Goal: Information Seeking & Learning: Check status

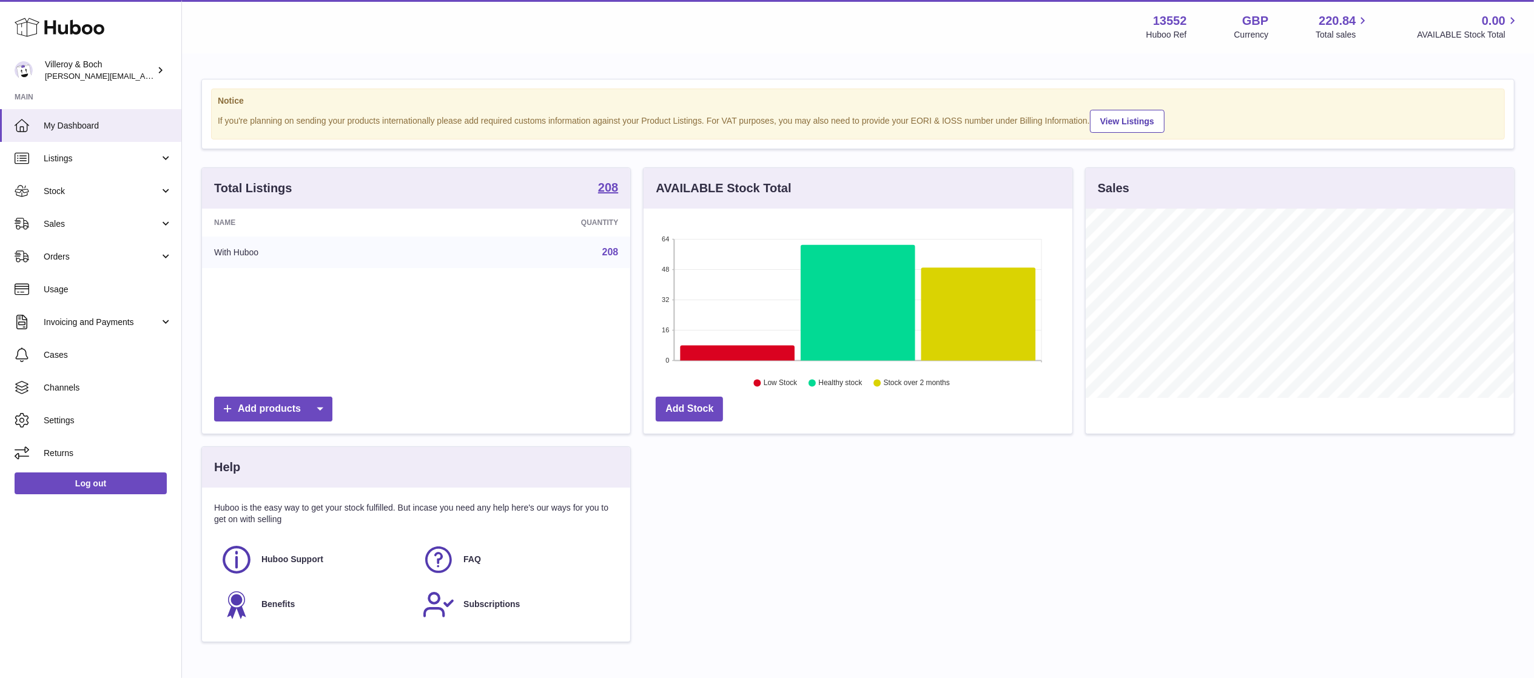
scroll to position [189, 428]
click at [79, 194] on span "Stock" at bounding box center [102, 192] width 116 height 12
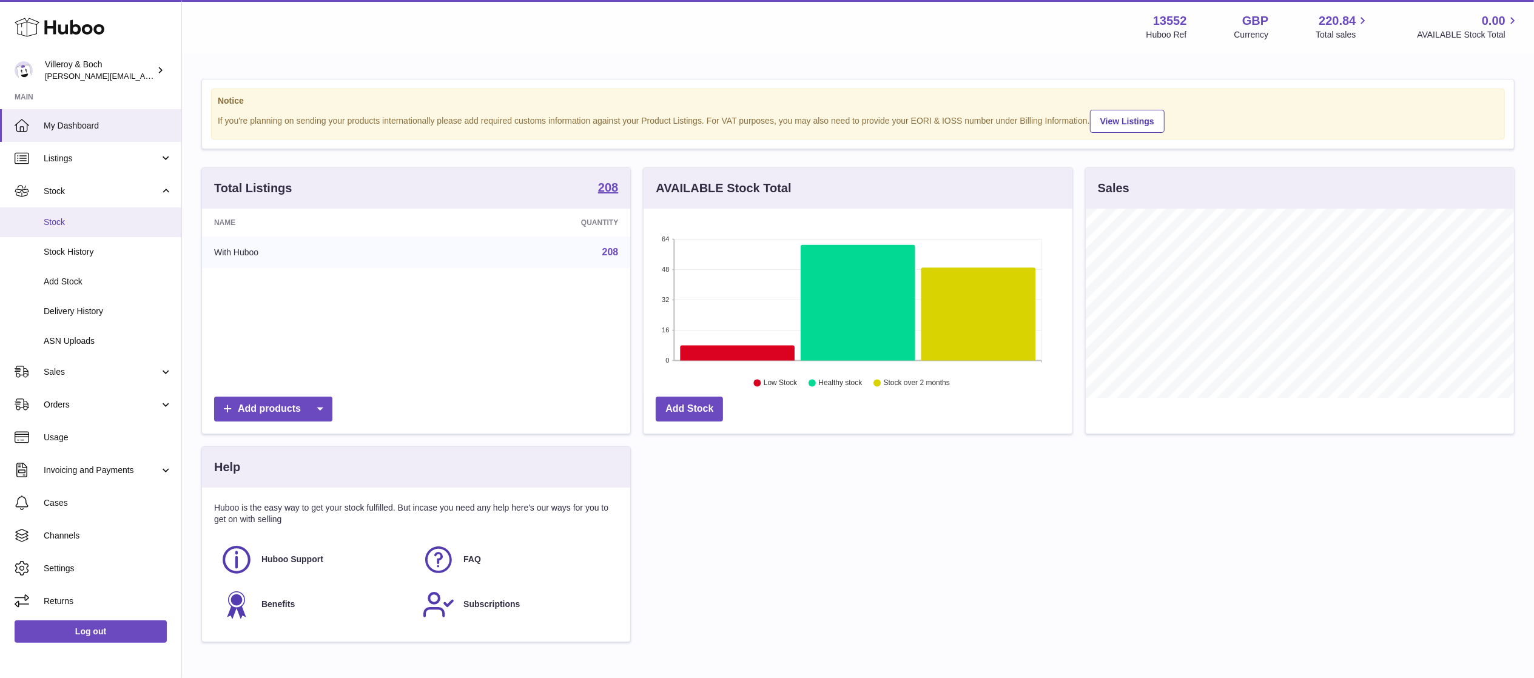
click at [100, 227] on span "Stock" at bounding box center [108, 223] width 129 height 12
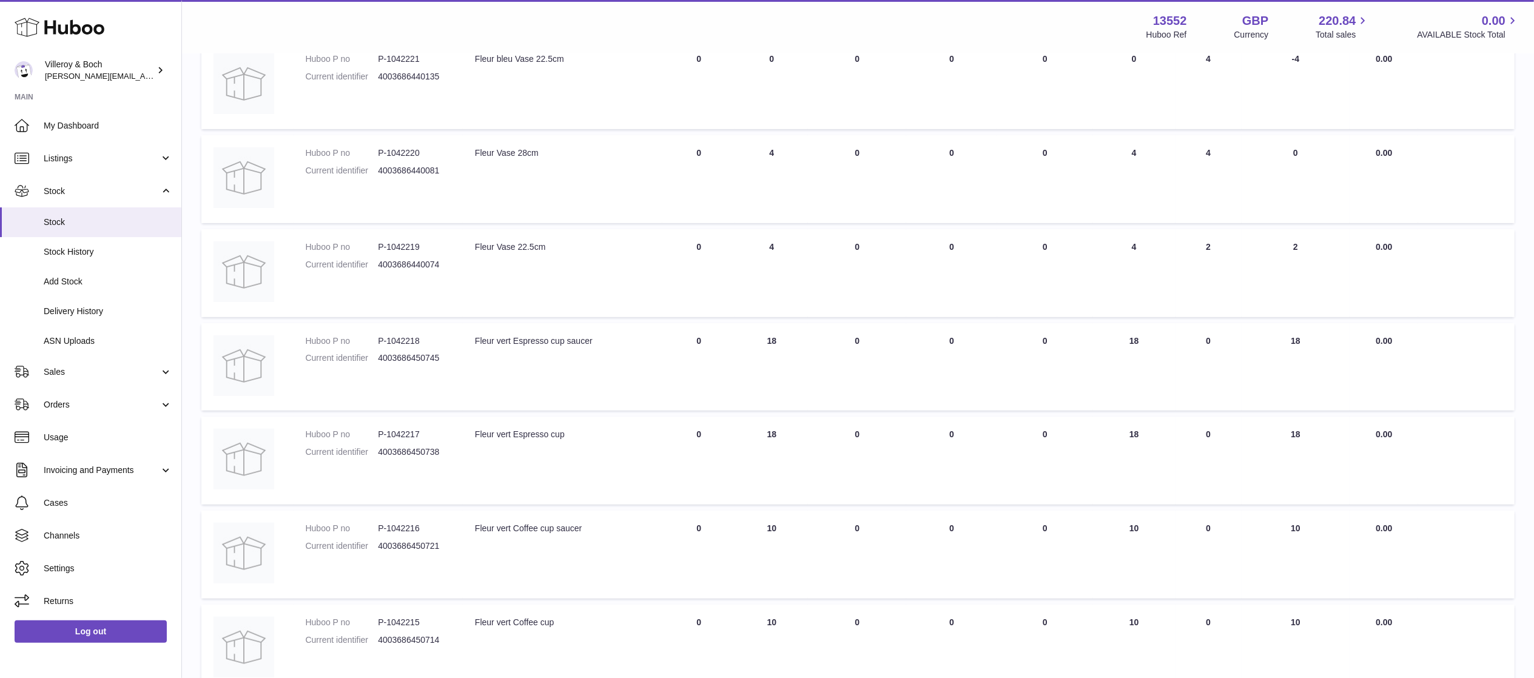
scroll to position [620, 0]
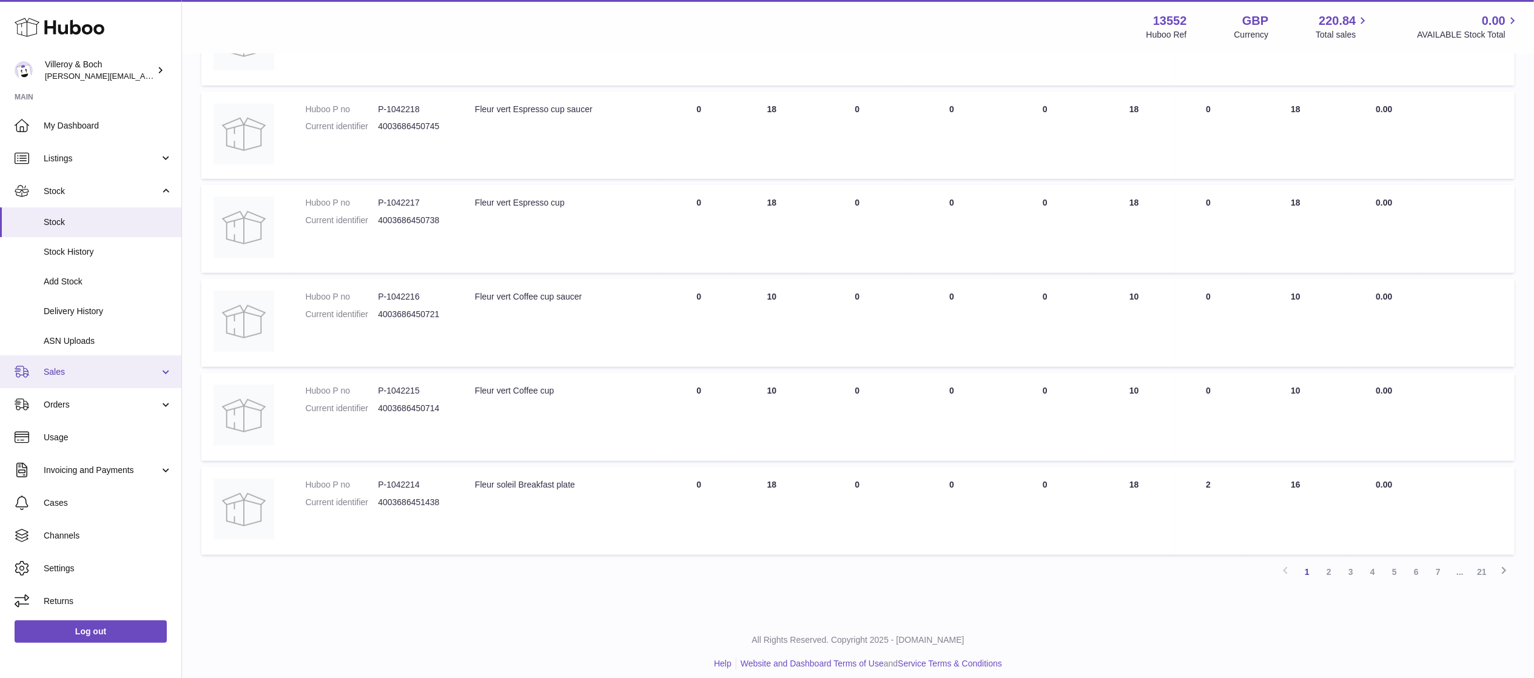
click at [67, 385] on link "Sales" at bounding box center [90, 372] width 181 height 33
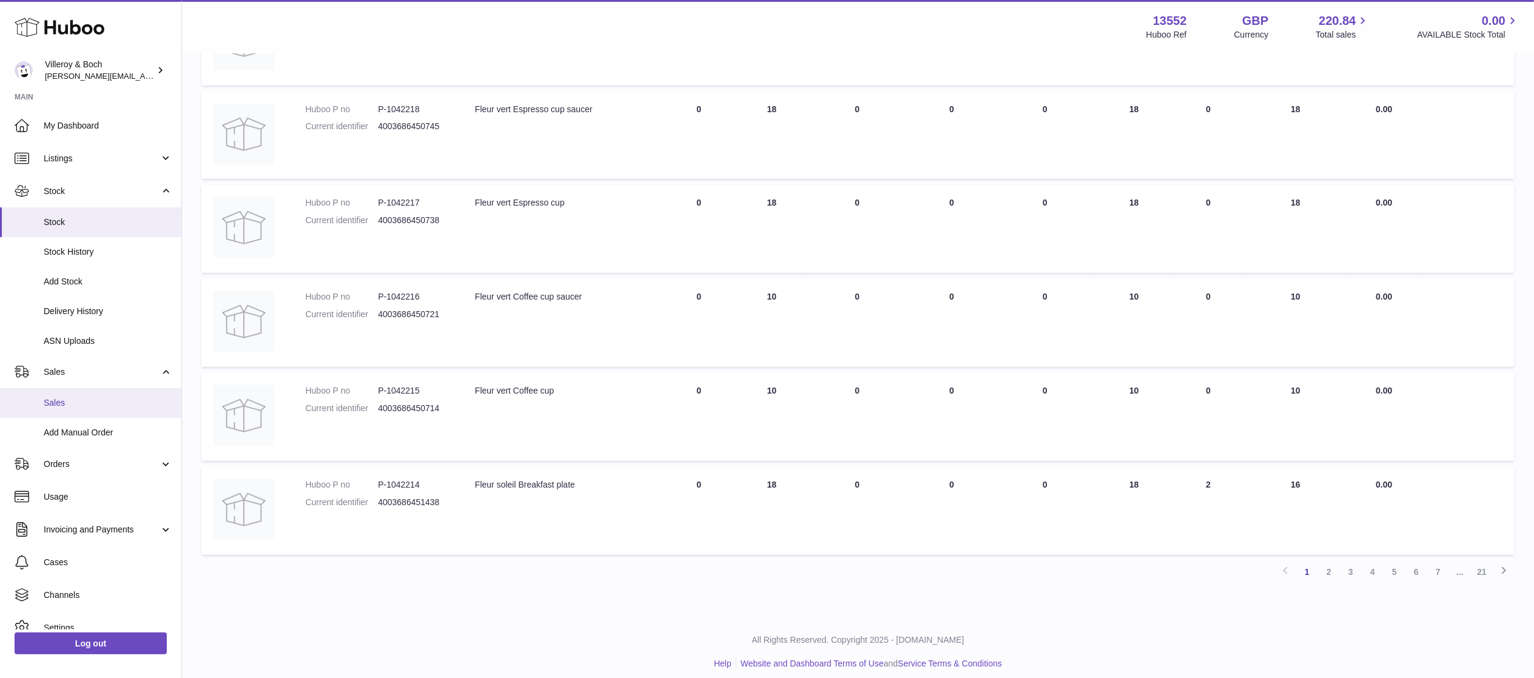
click at [74, 407] on span "Sales" at bounding box center [108, 403] width 129 height 12
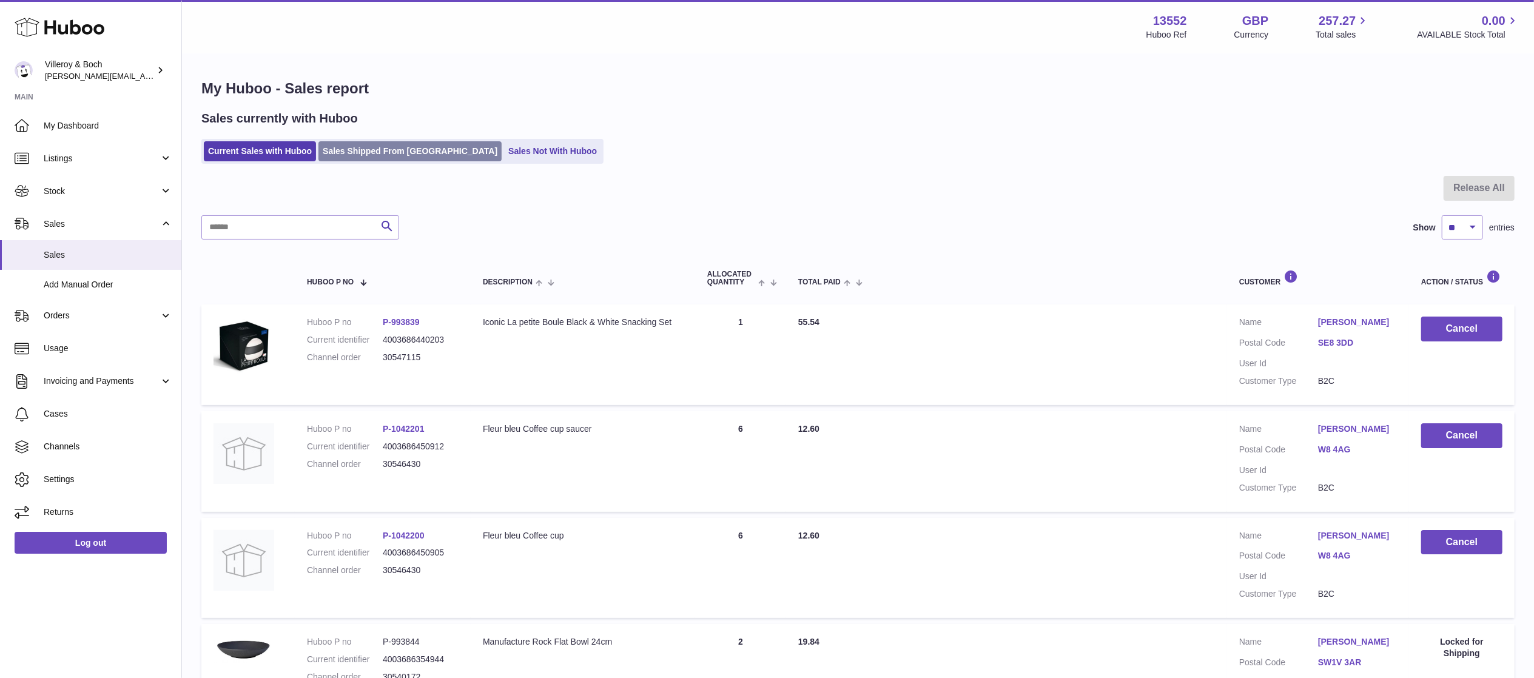
click at [357, 142] on link "Sales Shipped From [GEOGRAPHIC_DATA]" at bounding box center [410, 151] width 183 height 20
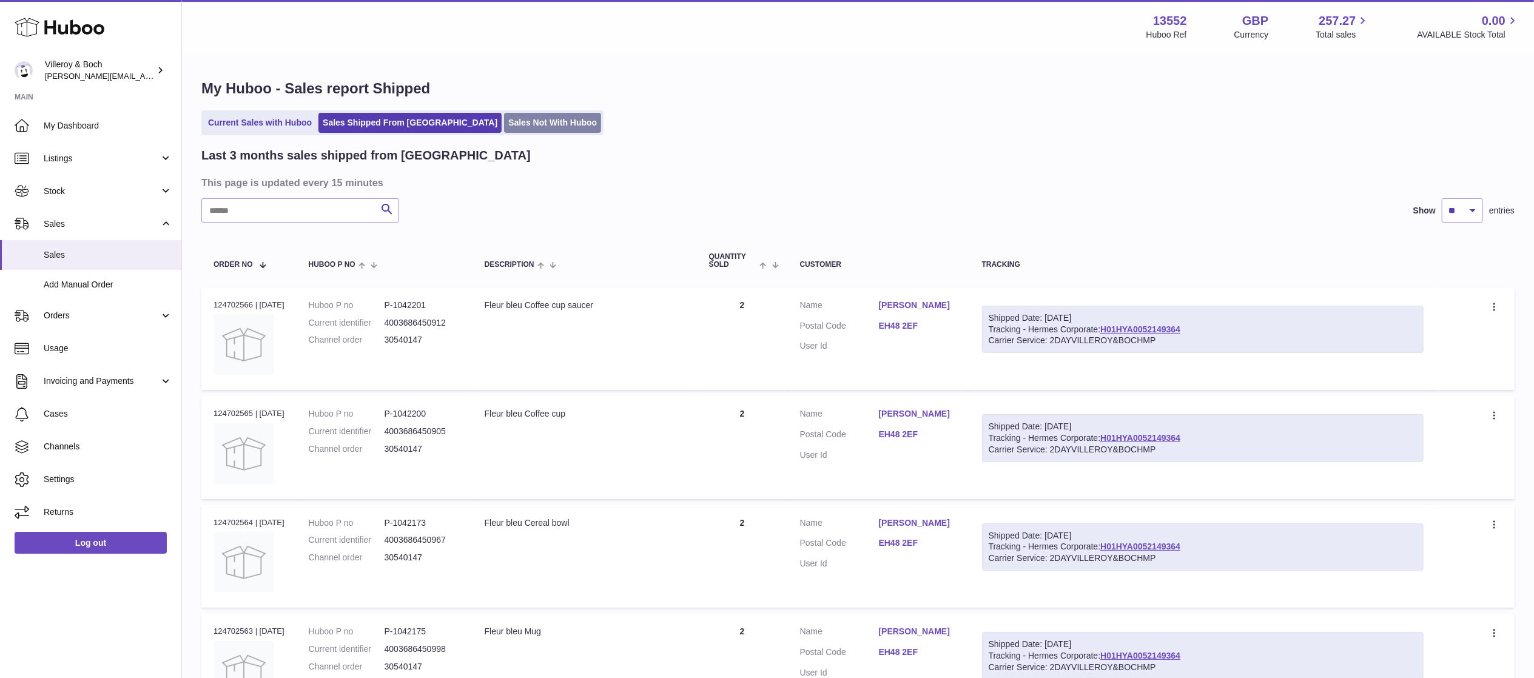
click at [505, 121] on link "Sales Not With Huboo" at bounding box center [552, 123] width 97 height 20
